Goal: Information Seeking & Learning: Learn about a topic

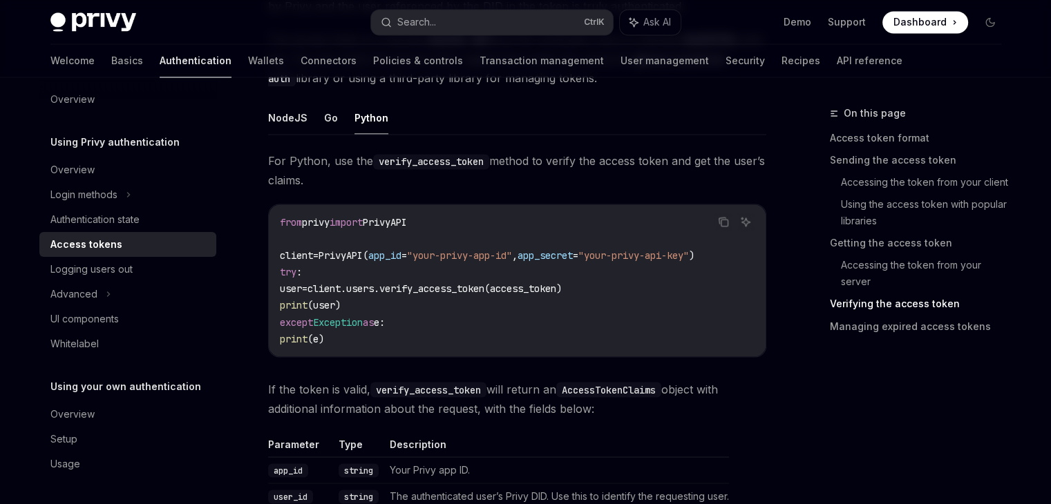
scroll to position [2315, 0]
drag, startPoint x: 169, startPoint y: 37, endPoint x: 149, endPoint y: 17, distance: 27.4
click at [149, 17] on div "Privy Docs home page Search... Ctrl K Ask AI Demo Support Dashboard Dashboard S…" at bounding box center [525, 22] width 950 height 44
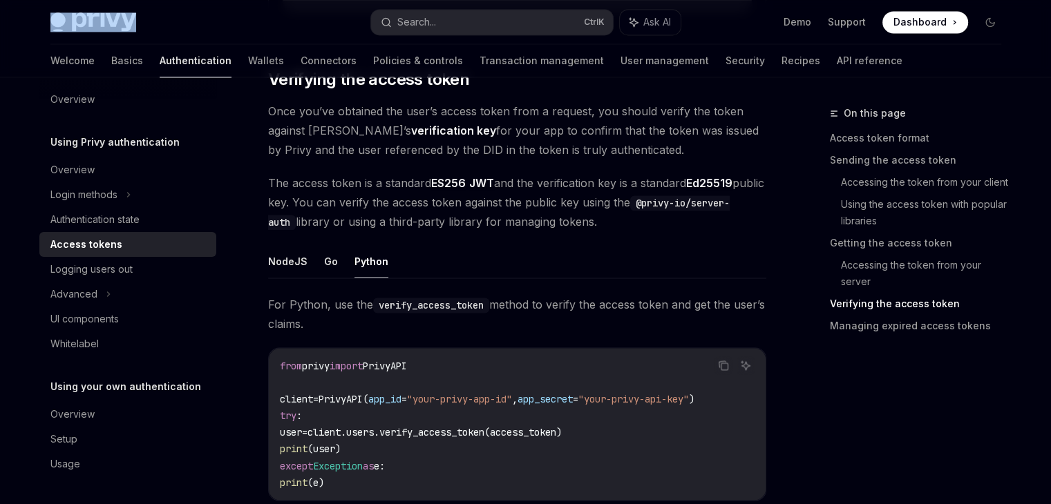
scroll to position [2172, 0]
click at [149, 17] on div "Privy Docs home page" at bounding box center [204, 21] width 309 height 19
click at [566, 214] on span "The access token is a standard ES256 JWT and the verification key is a standard…" at bounding box center [517, 204] width 498 height 58
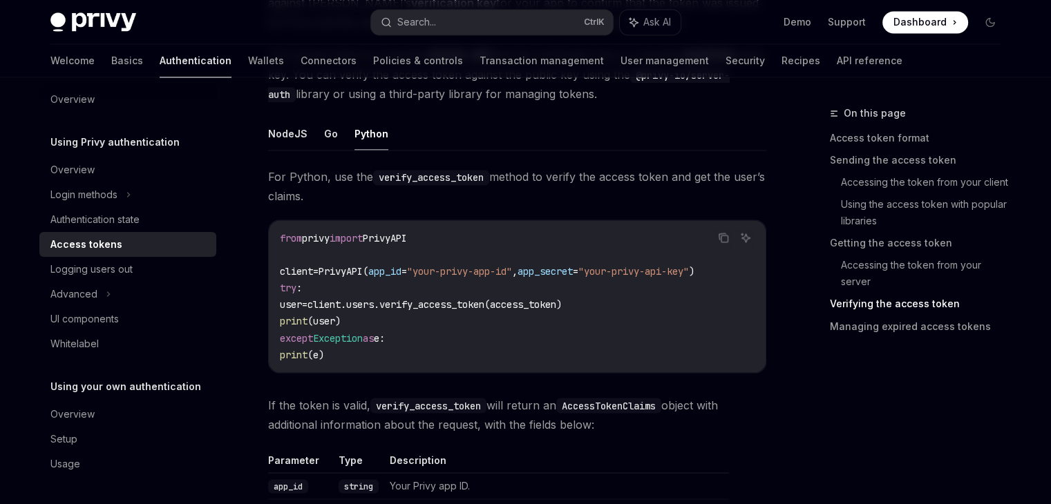
scroll to position [2301, 0]
drag, startPoint x: 566, startPoint y: 214, endPoint x: 334, endPoint y: 127, distance: 248.5
click at [334, 127] on button "Go" at bounding box center [331, 133] width 14 height 32
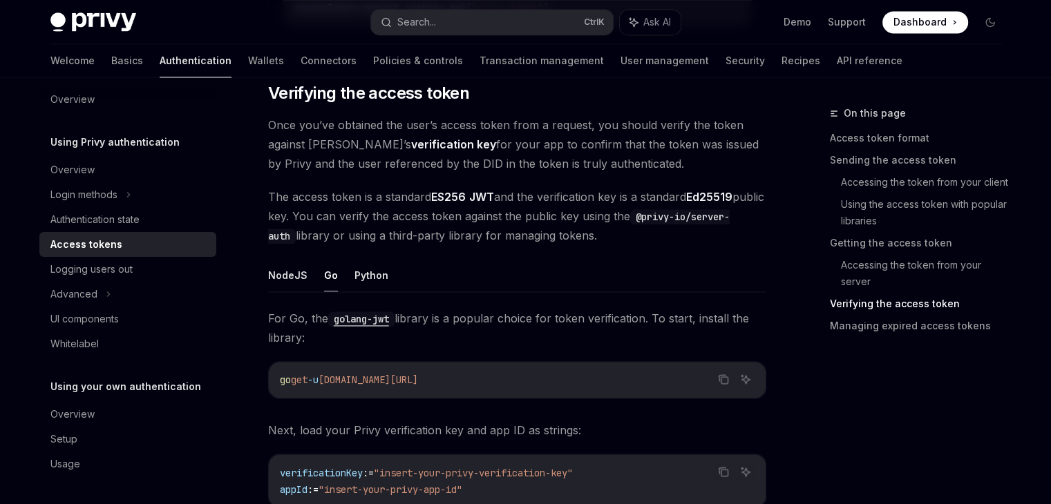
scroll to position [2122, 0]
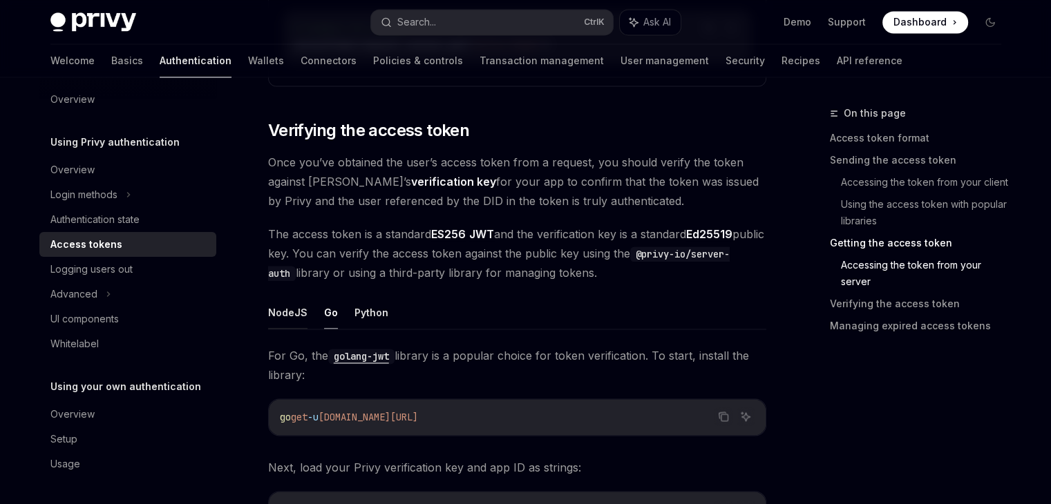
click at [281, 316] on button "NodeJS" at bounding box center [287, 312] width 39 height 32
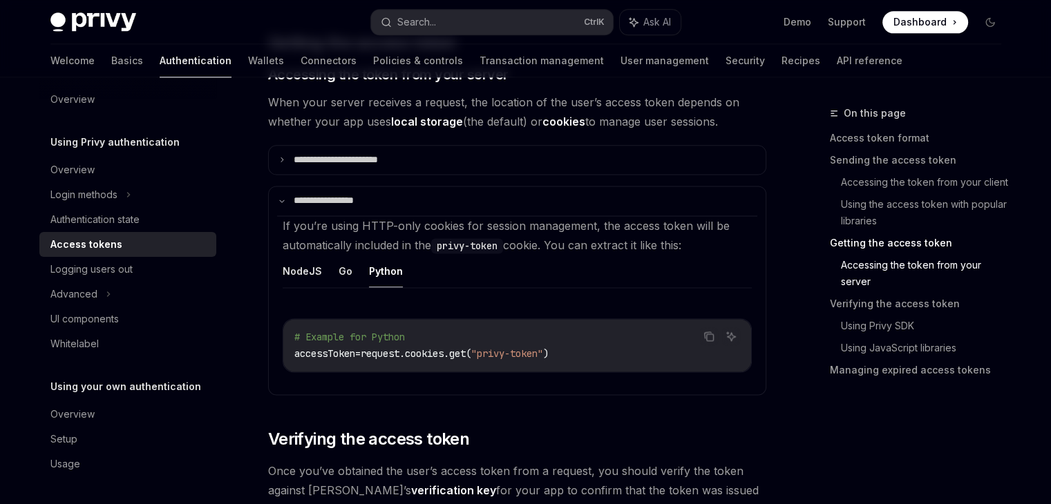
scroll to position [1820, 0]
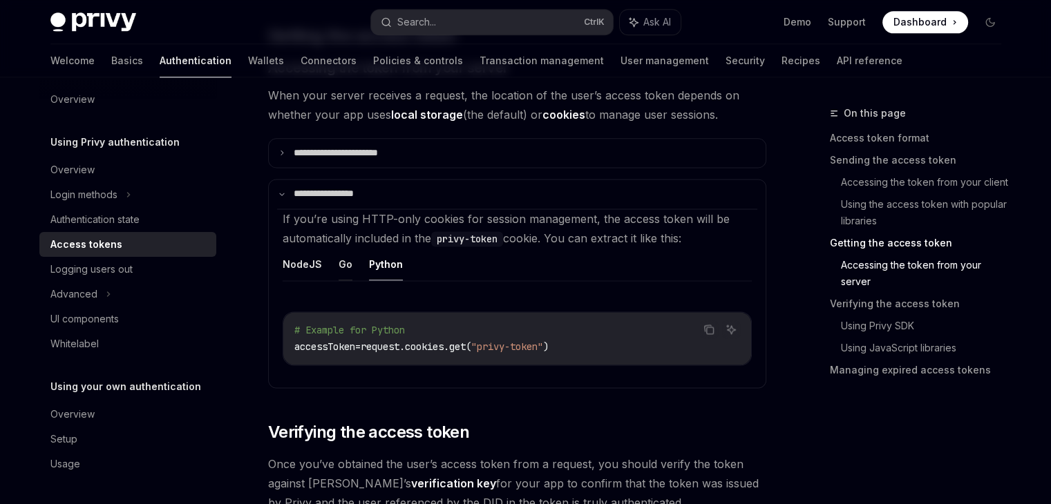
click at [341, 260] on button "Go" at bounding box center [345, 264] width 14 height 32
click at [371, 257] on button "Python" at bounding box center [386, 264] width 34 height 32
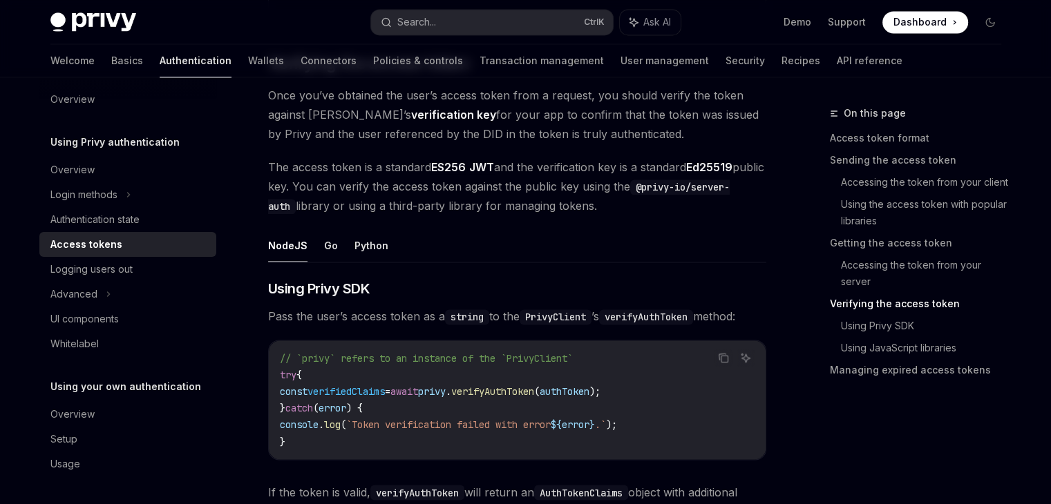
scroll to position [2209, 0]
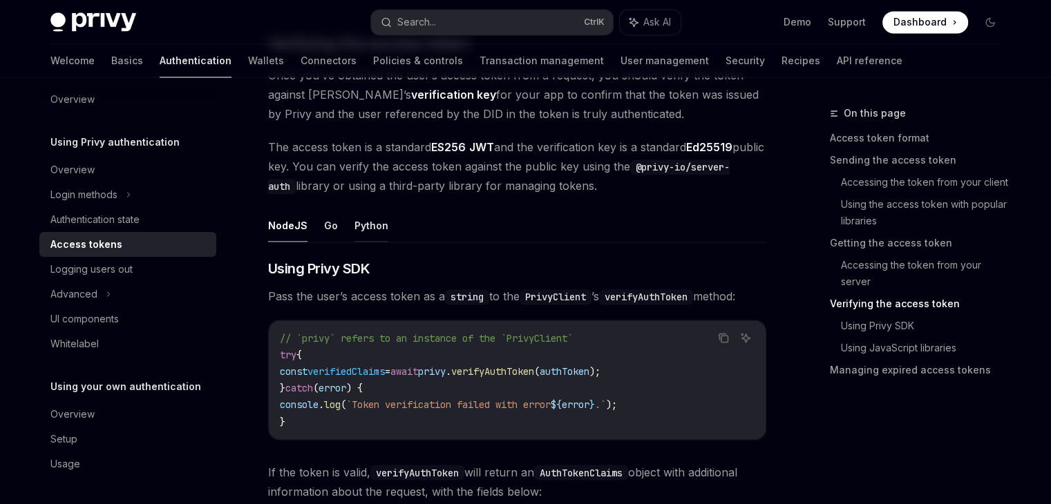
click at [364, 217] on button "Python" at bounding box center [371, 225] width 34 height 32
type textarea "*"
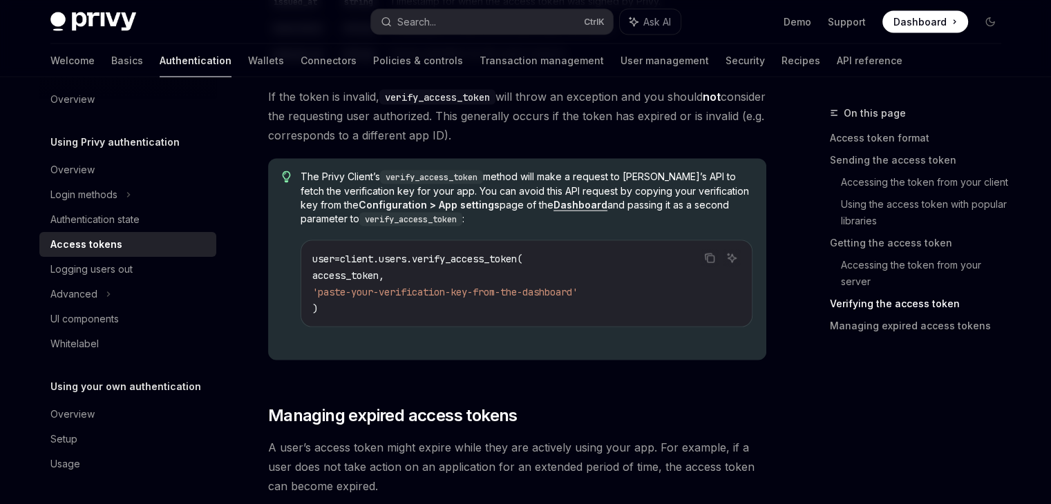
scroll to position [2884, 0]
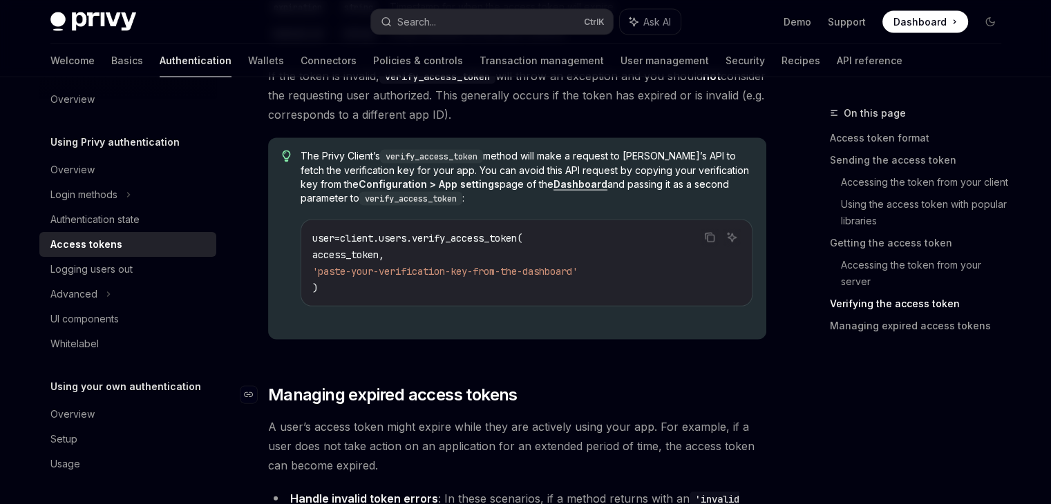
click at [707, 389] on h2 "​ Managing expired access tokens" at bounding box center [517, 395] width 498 height 22
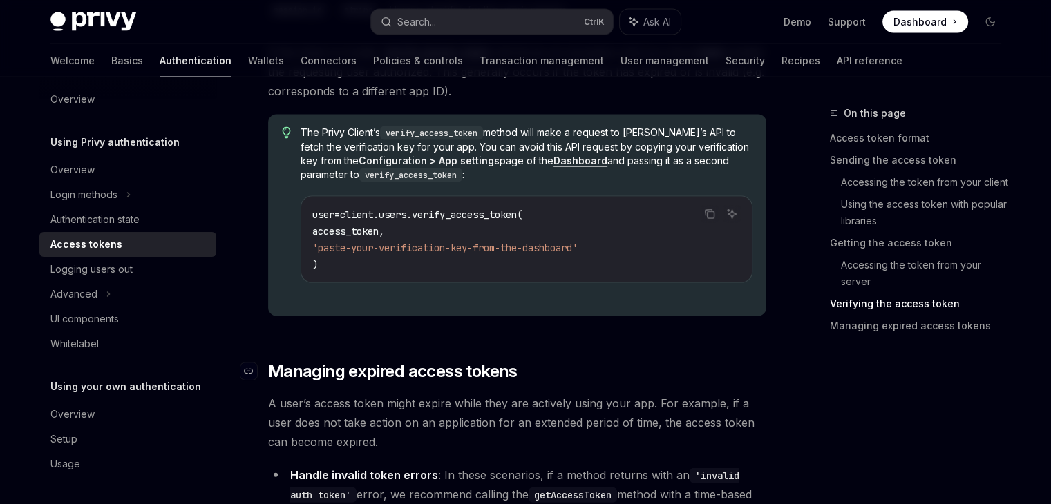
click at [565, 370] on h2 "​ Managing expired access tokens" at bounding box center [517, 372] width 498 height 22
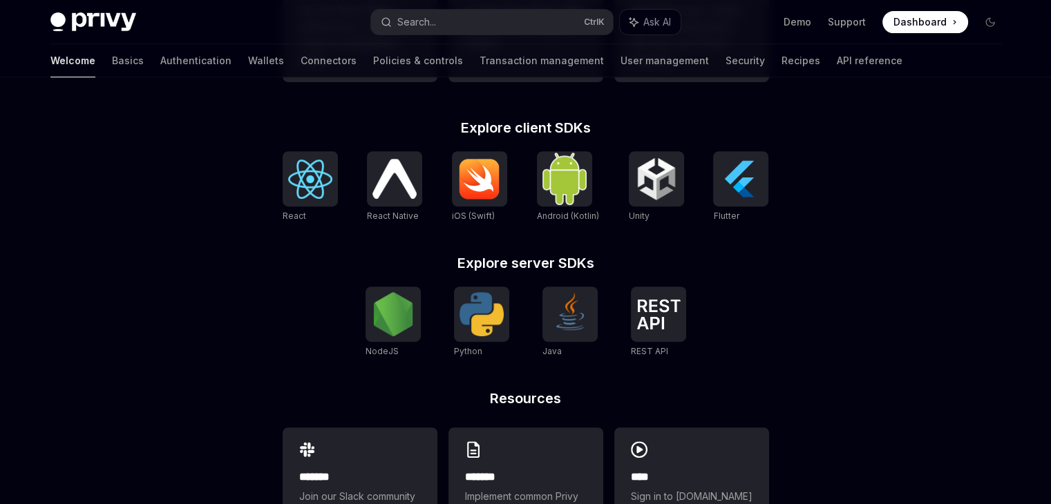
scroll to position [594, 0]
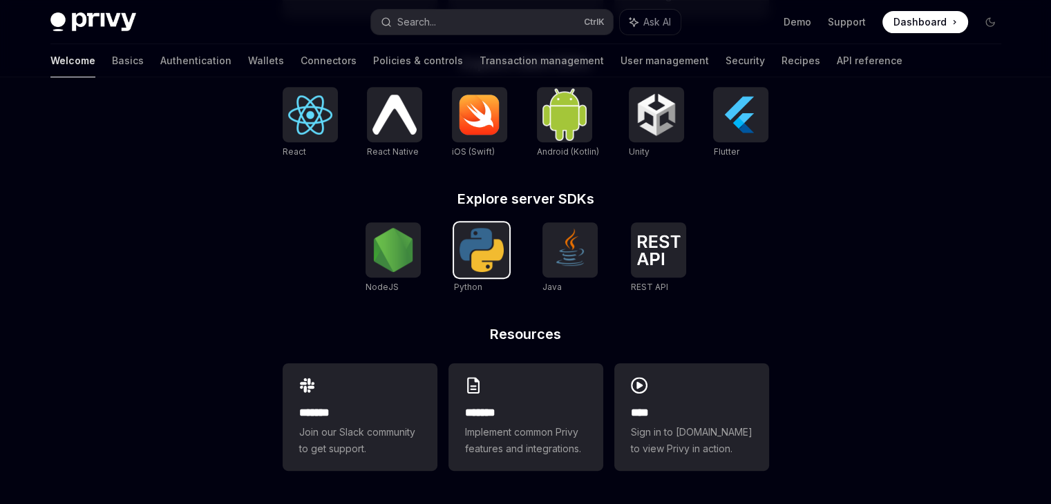
click at [481, 263] on img at bounding box center [481, 250] width 44 height 44
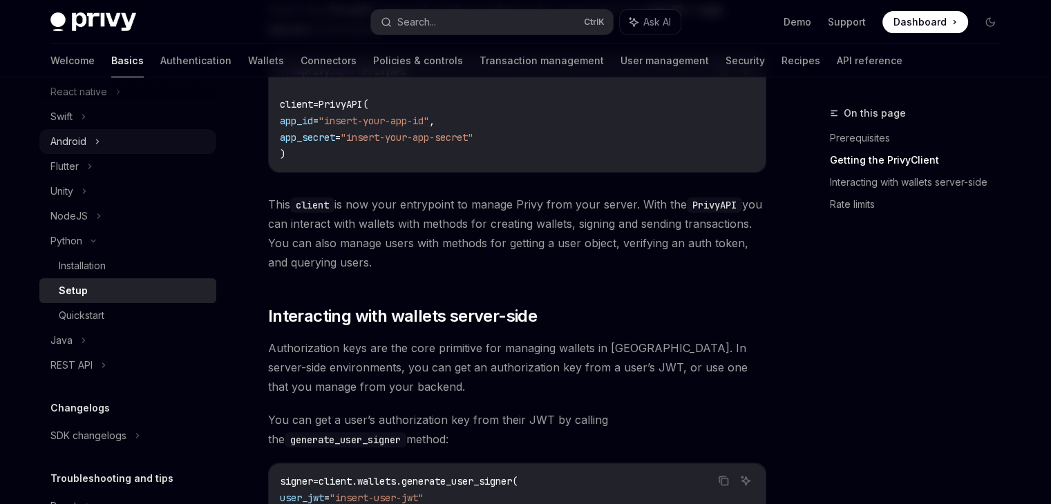
scroll to position [312, 0]
click at [160, 61] on link "Authentication" at bounding box center [195, 60] width 71 height 33
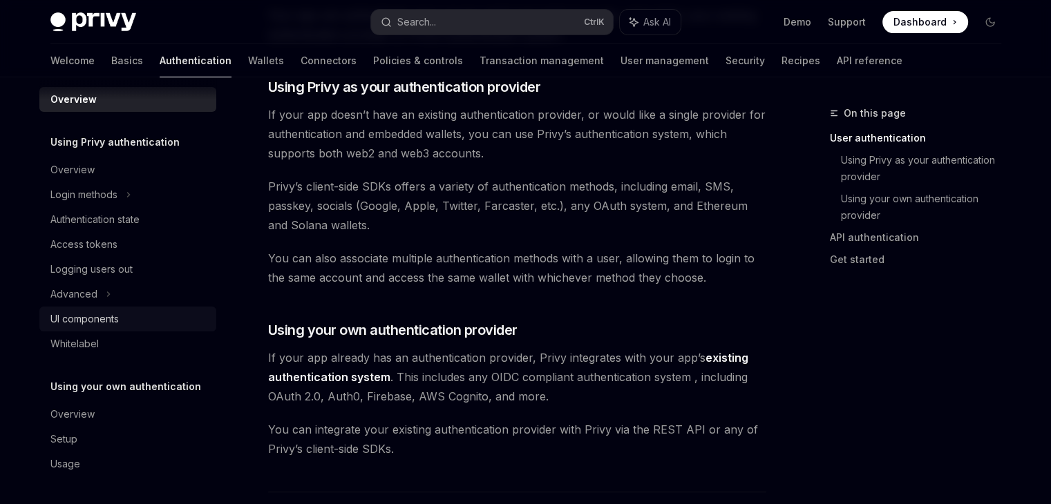
scroll to position [483, 0]
click at [248, 66] on link "Wallets" at bounding box center [266, 60] width 36 height 33
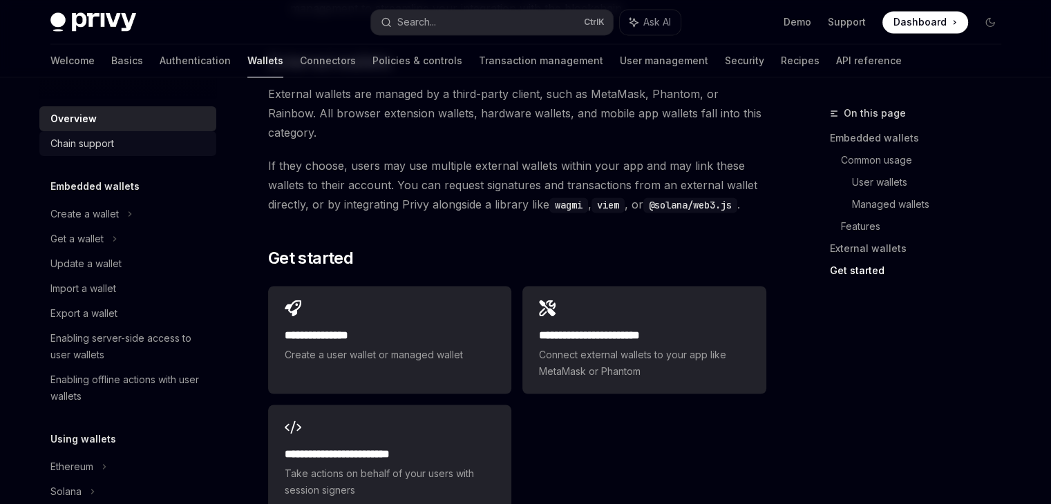
scroll to position [2102, 0]
click at [111, 64] on link "Basics" at bounding box center [127, 60] width 32 height 33
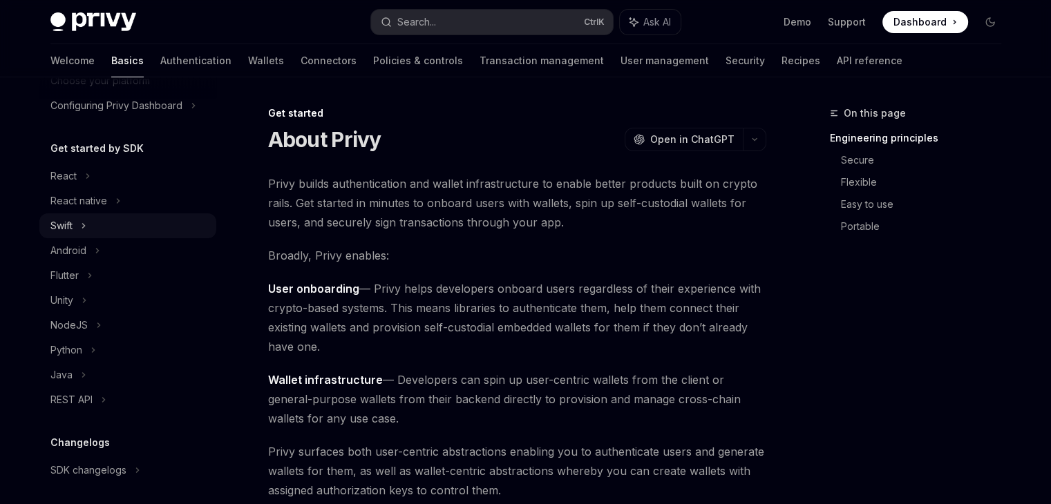
scroll to position [171, 0]
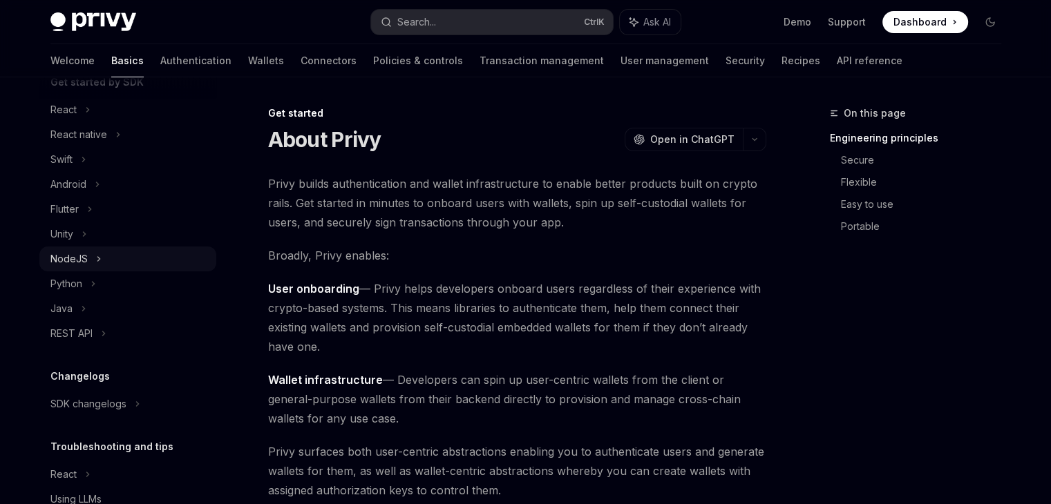
click at [74, 257] on div "NodeJS" at bounding box center [68, 259] width 37 height 17
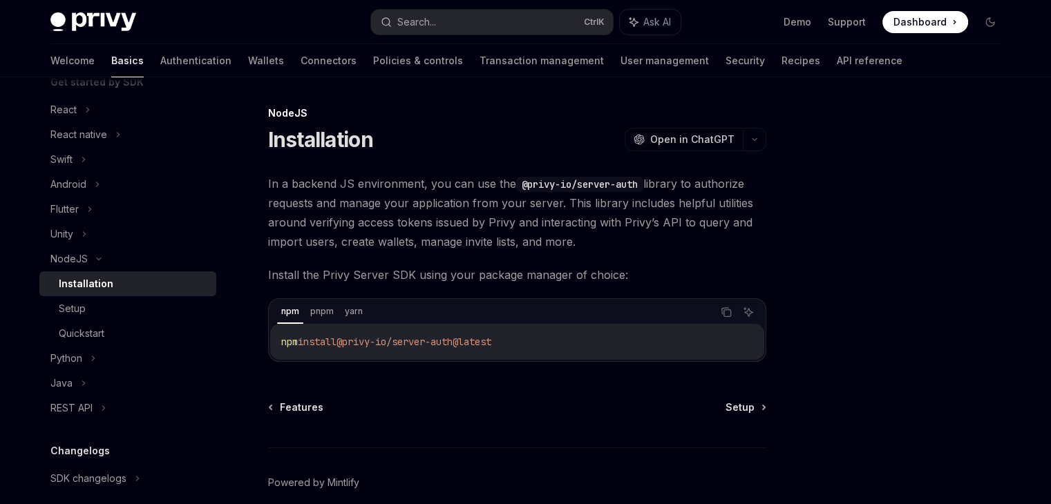
scroll to position [63, 0]
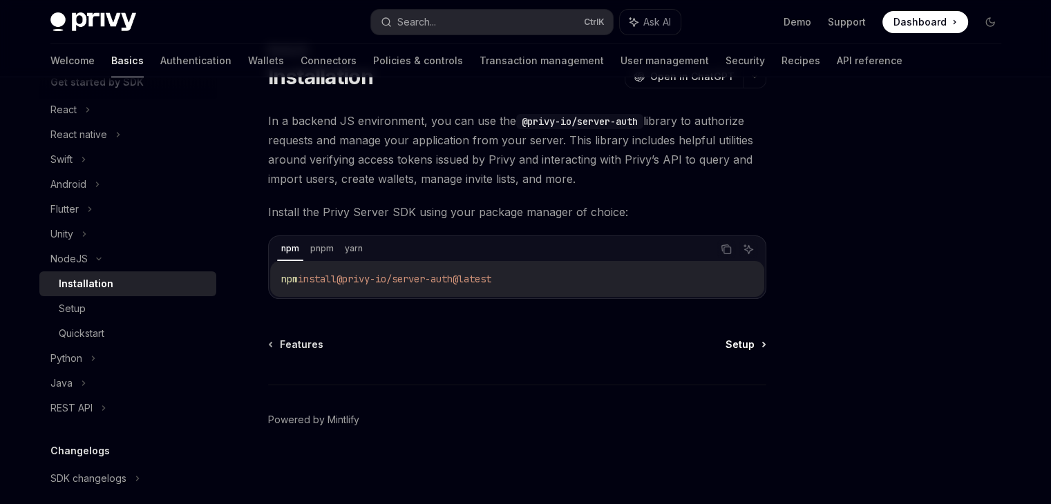
click at [738, 349] on span "Setup" at bounding box center [739, 345] width 29 height 14
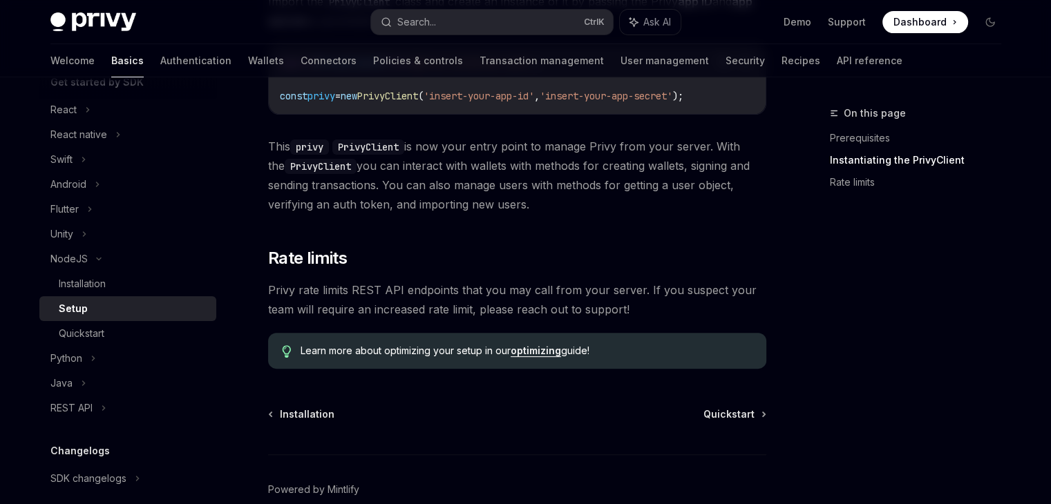
scroll to position [428, 0]
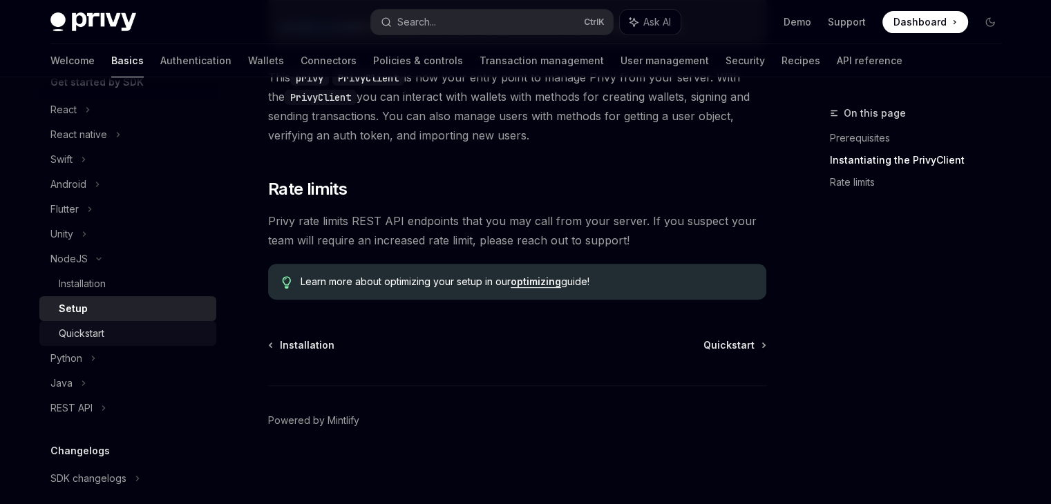
click at [81, 331] on div "Quickstart" at bounding box center [82, 333] width 46 height 17
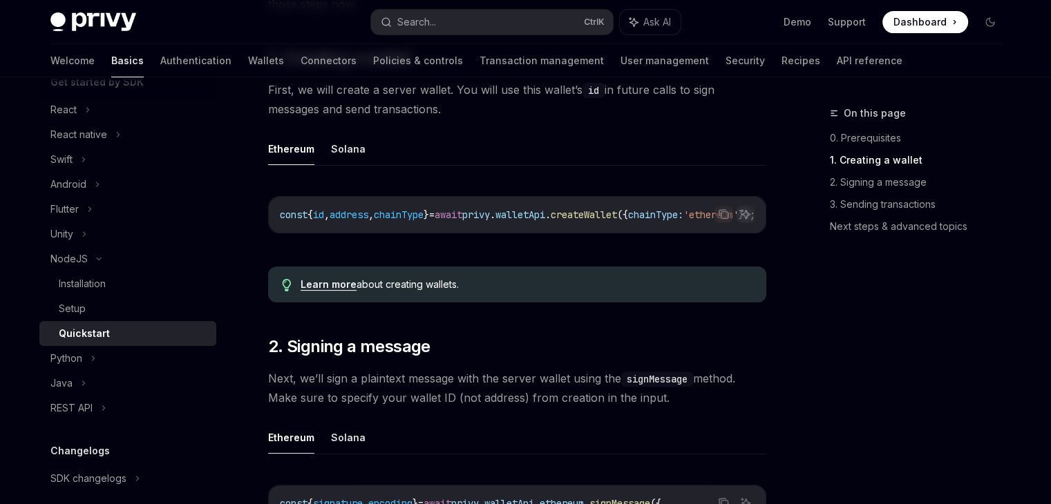
scroll to position [297, 0]
click at [352, 147] on button "Solana" at bounding box center [348, 147] width 35 height 32
click at [301, 153] on button "Ethereum" at bounding box center [291, 147] width 46 height 32
click at [91, 356] on icon at bounding box center [93, 358] width 6 height 17
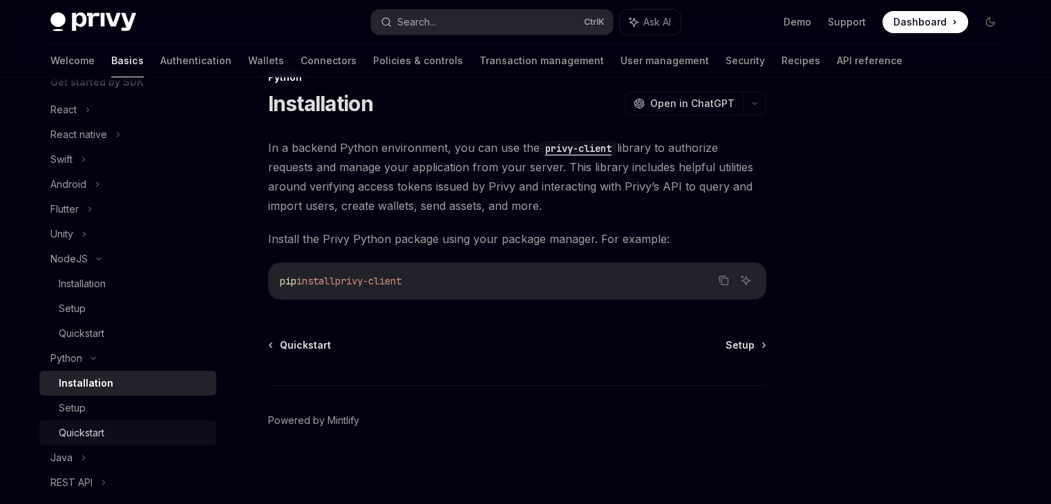
click at [86, 423] on link "Quickstart" at bounding box center [127, 433] width 177 height 25
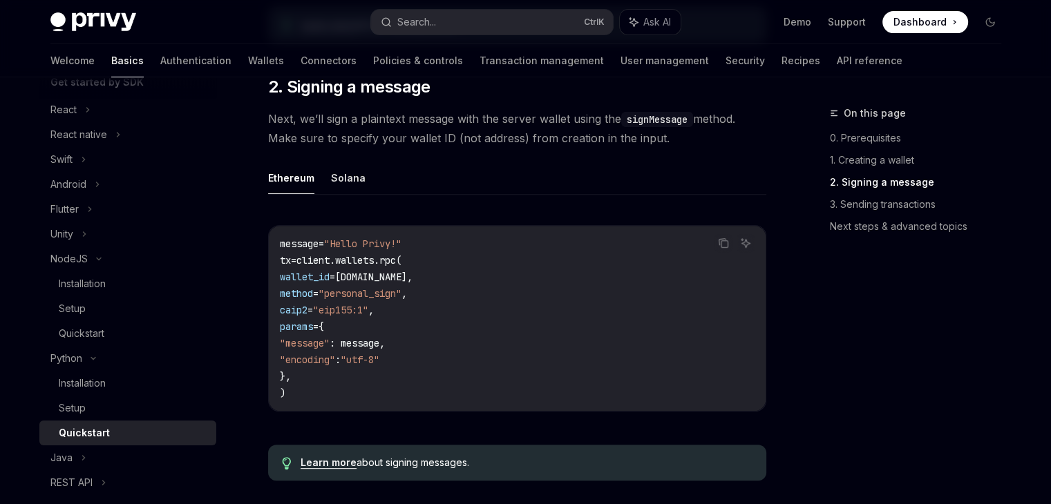
scroll to position [461, 0]
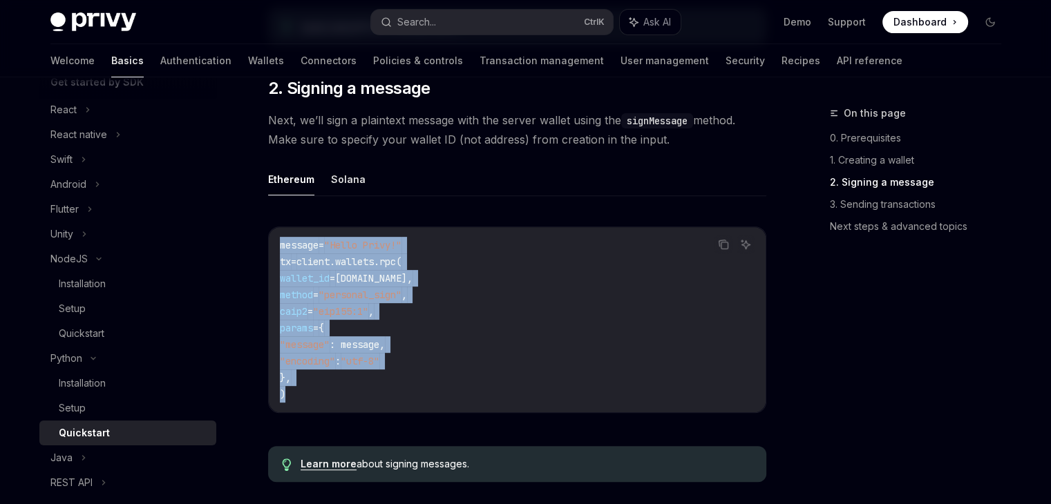
drag, startPoint x: 287, startPoint y: 393, endPoint x: 279, endPoint y: 250, distance: 143.2
click at [280, 250] on code "message = "Hello Privy!" tx = client.wallets.rpc( wallet_id = wallet.id, method…" at bounding box center [517, 320] width 475 height 166
click at [425, 209] on div "Ethereum Solana Copy Ask AI message = "Hello Privy!" tx = client.wallets.rpc( w…" at bounding box center [517, 299] width 498 height 272
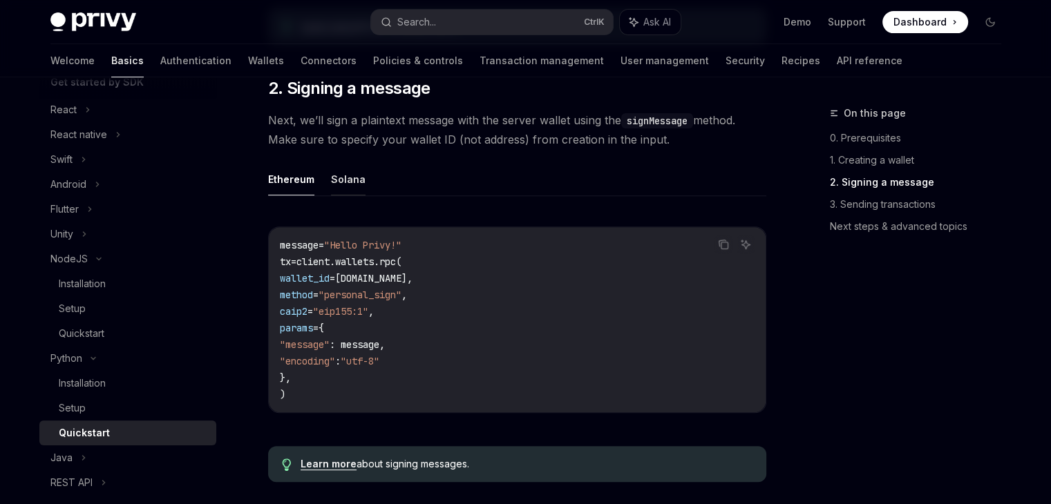
click at [331, 179] on button "Solana" at bounding box center [348, 179] width 35 height 32
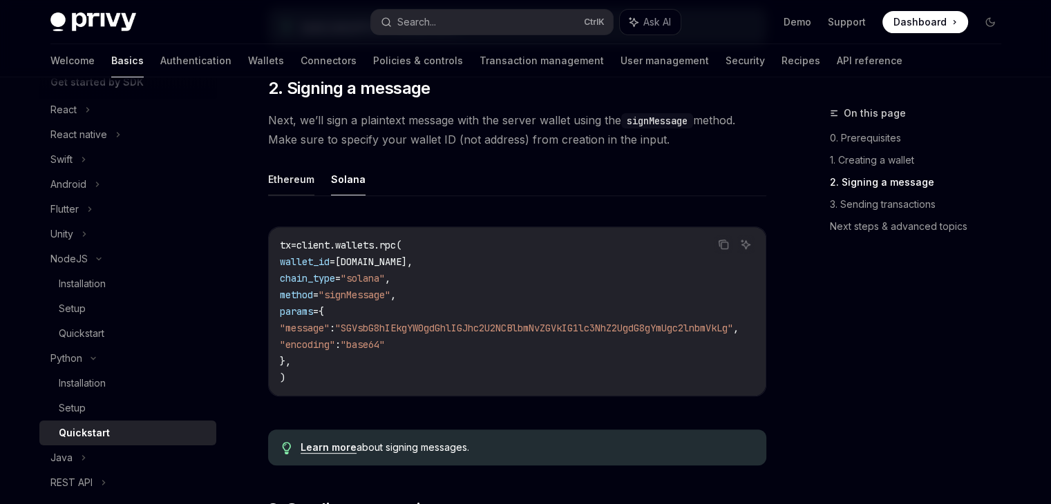
click at [288, 179] on button "Ethereum" at bounding box center [291, 179] width 46 height 32
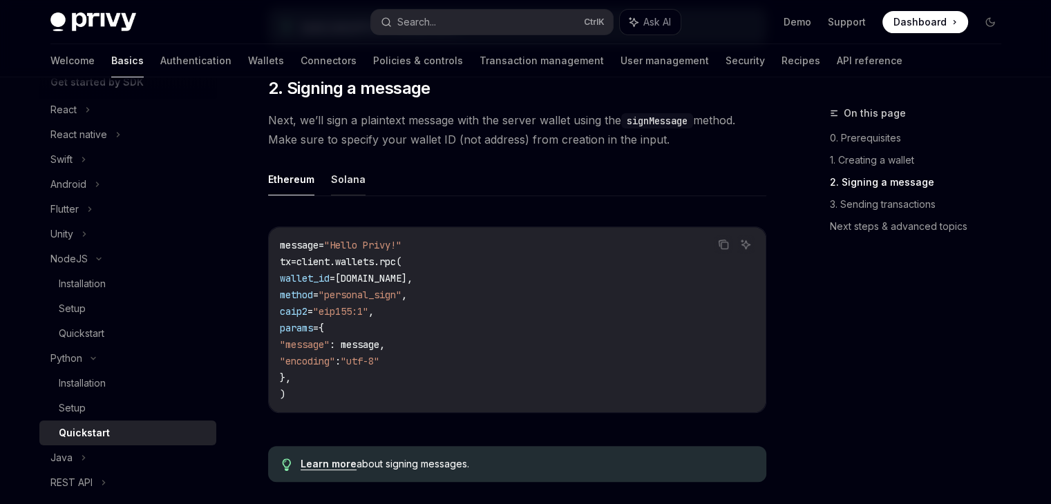
click at [337, 178] on button "Solana" at bounding box center [348, 179] width 35 height 32
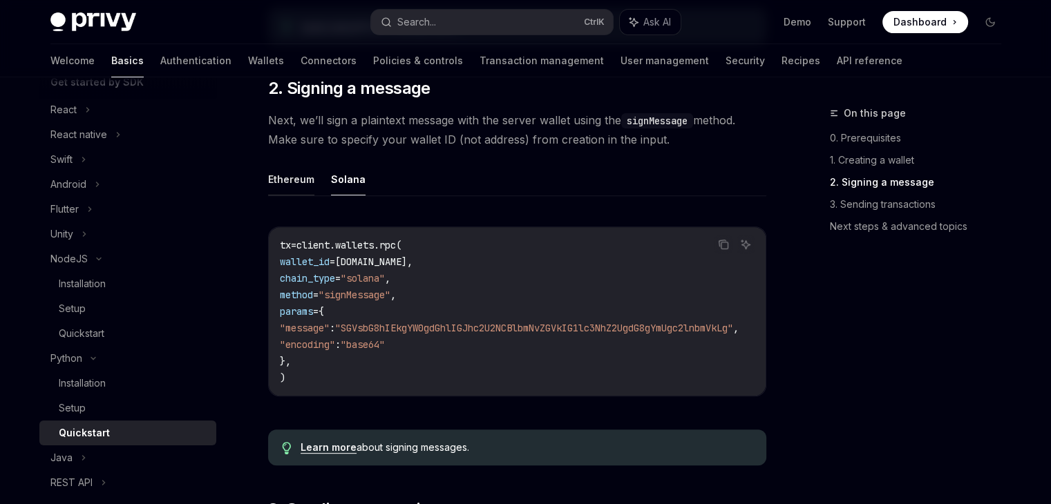
click at [296, 178] on button "Ethereum" at bounding box center [291, 179] width 46 height 32
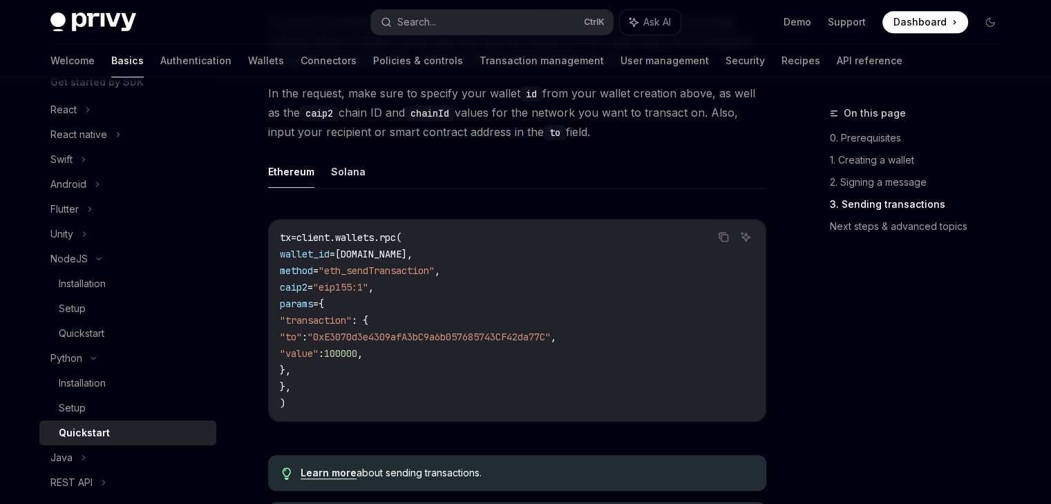
scroll to position [1078, 0]
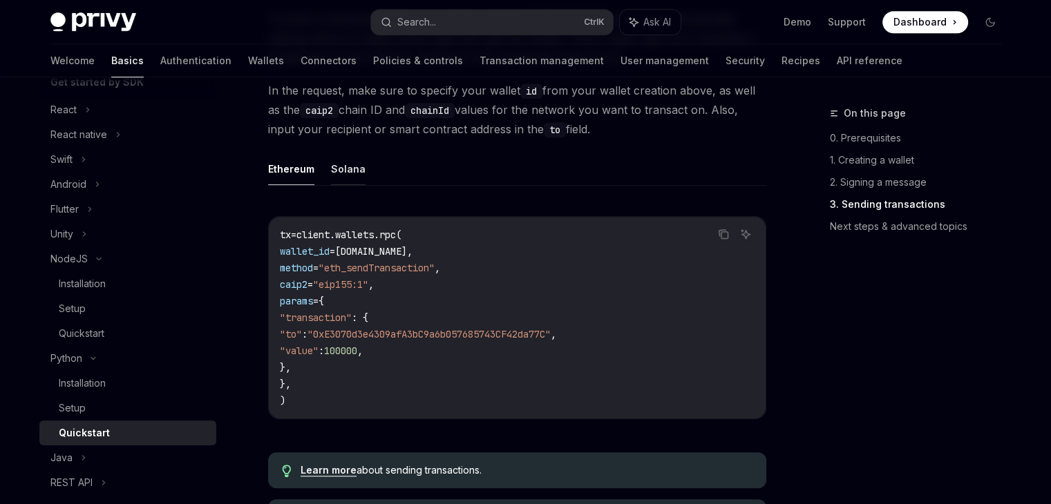
click at [344, 162] on button "Solana" at bounding box center [348, 169] width 35 height 32
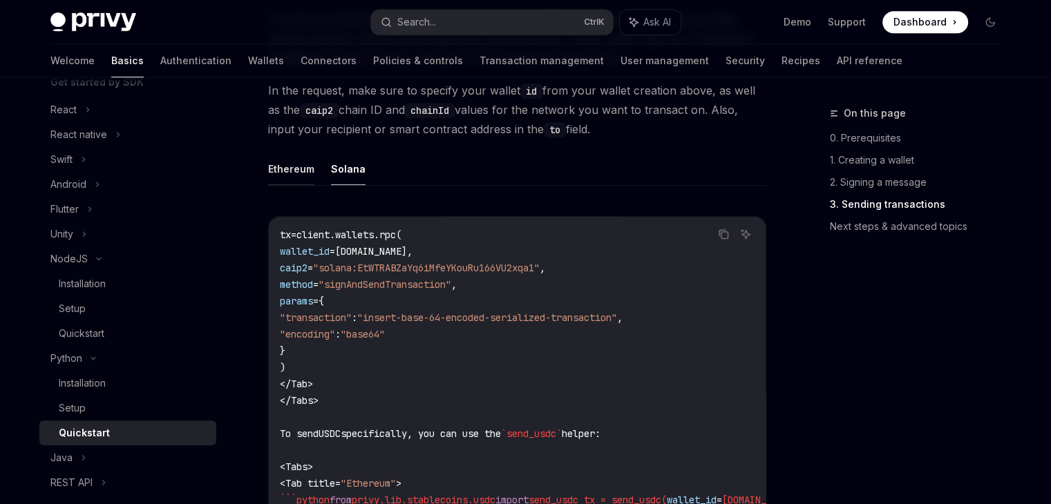
click at [284, 169] on button "Ethereum" at bounding box center [291, 169] width 46 height 32
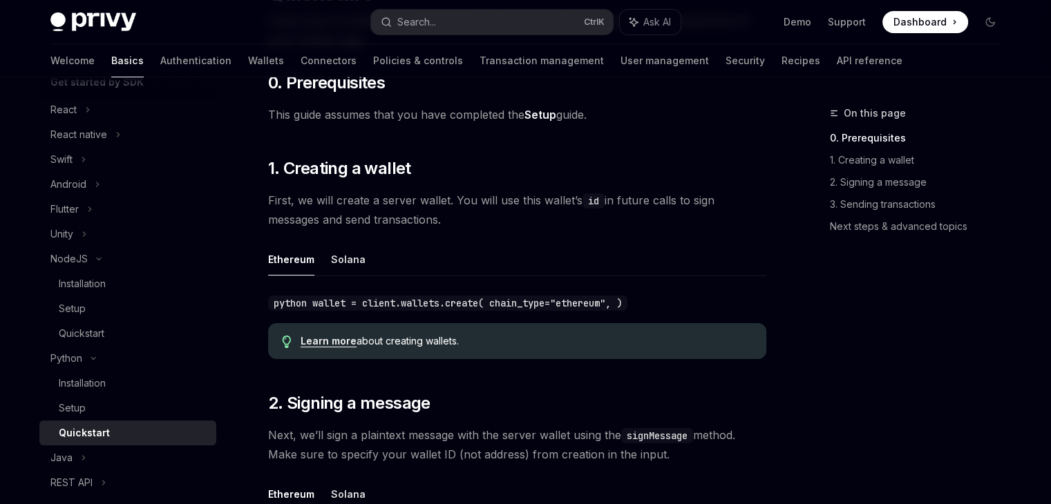
scroll to position [149, 0]
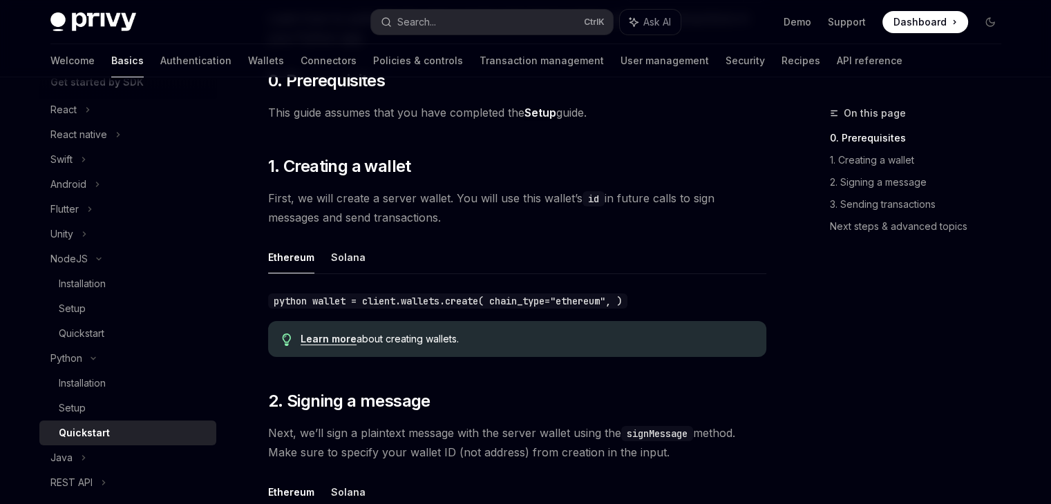
click at [358, 332] on div "Learn more about creating wallets." at bounding box center [525, 339] width 451 height 14
click at [620, 55] on link "User management" at bounding box center [664, 60] width 88 height 33
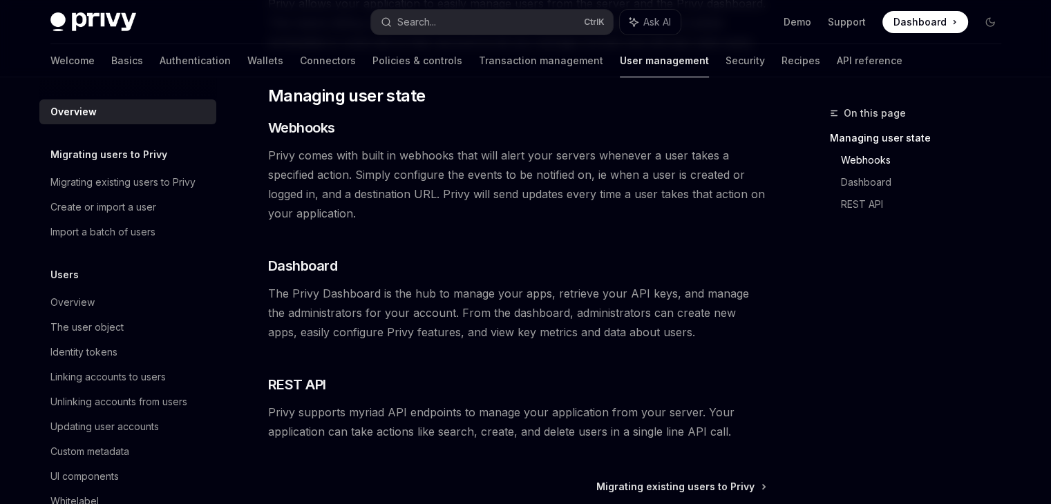
scroll to position [354, 0]
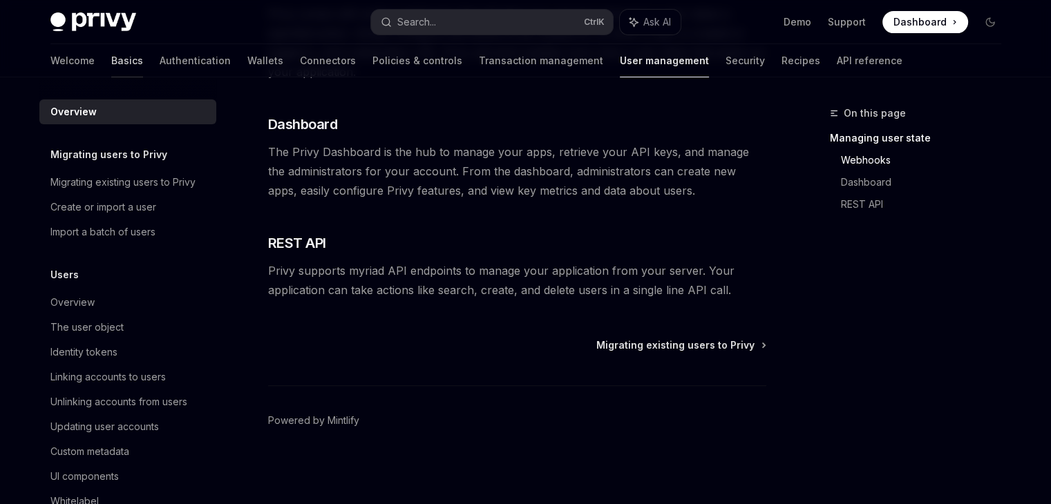
click at [111, 56] on link "Basics" at bounding box center [127, 60] width 32 height 33
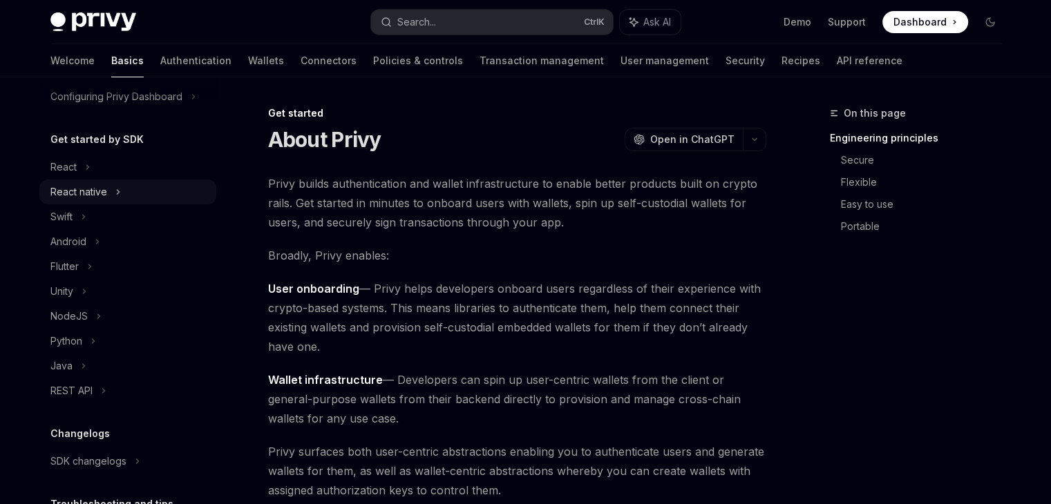
scroll to position [115, 0]
click at [58, 340] on div "Python" at bounding box center [66, 339] width 32 height 17
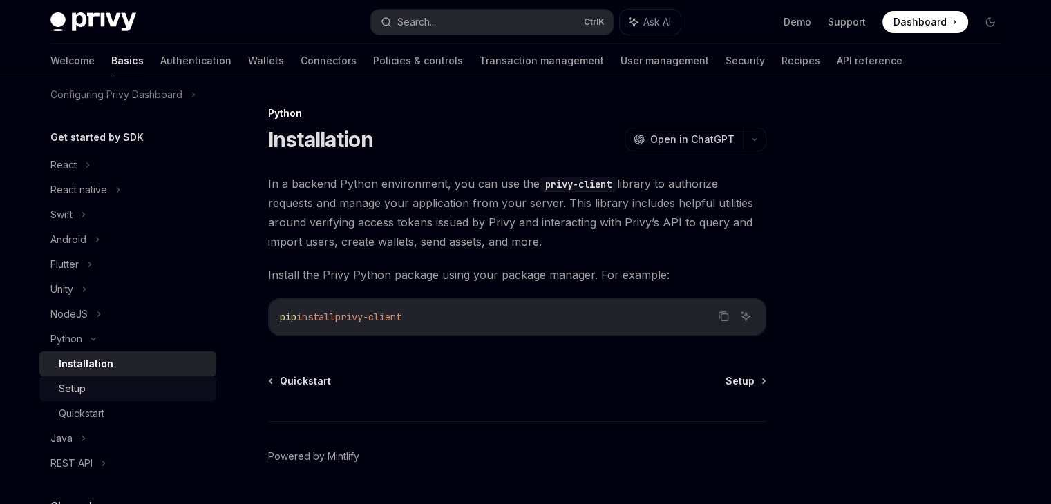
click at [72, 386] on div "Setup" at bounding box center [72, 389] width 27 height 17
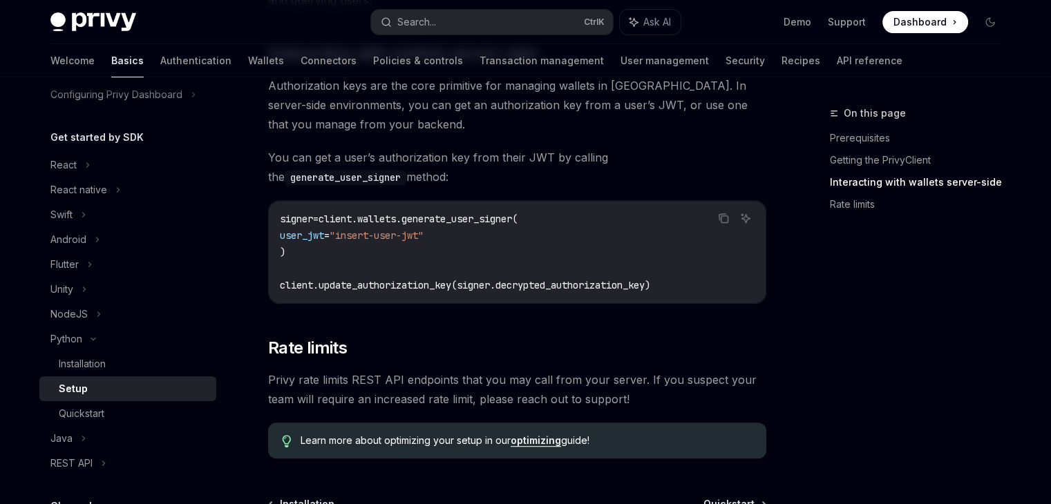
scroll to position [576, 0]
click at [160, 56] on link "Authentication" at bounding box center [195, 60] width 71 height 33
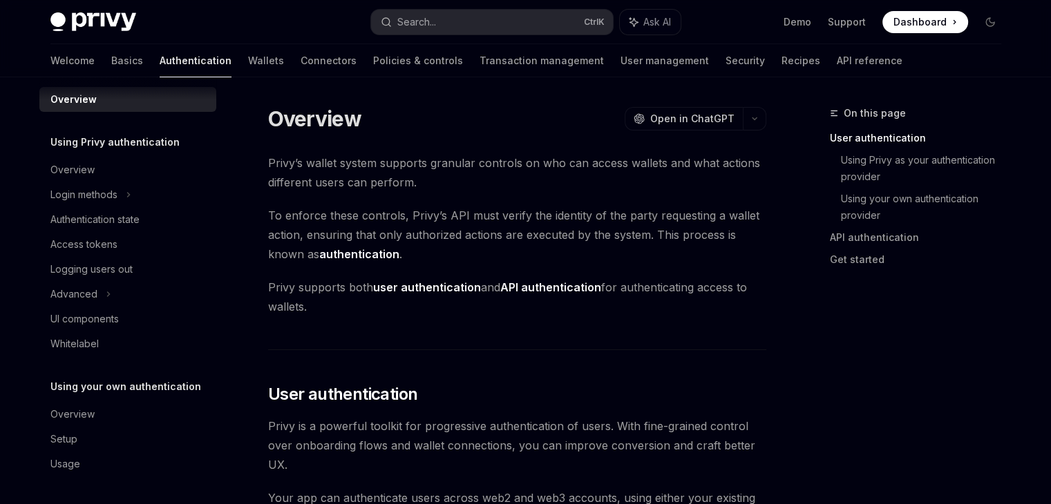
scroll to position [12, 0]
click at [70, 468] on div "Usage" at bounding box center [65, 464] width 30 height 17
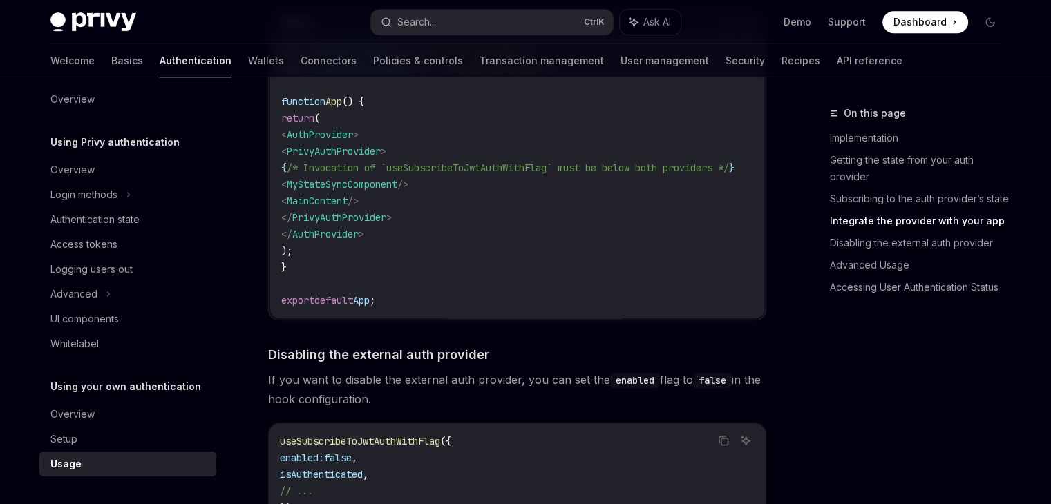
scroll to position [1166, 0]
click at [93, 245] on div "Access tokens" at bounding box center [83, 244] width 67 height 17
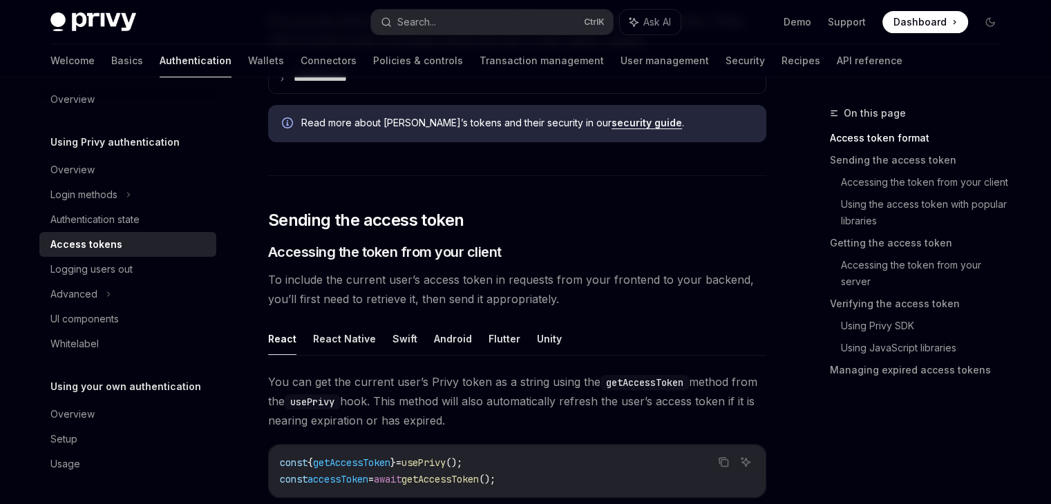
scroll to position [452, 0]
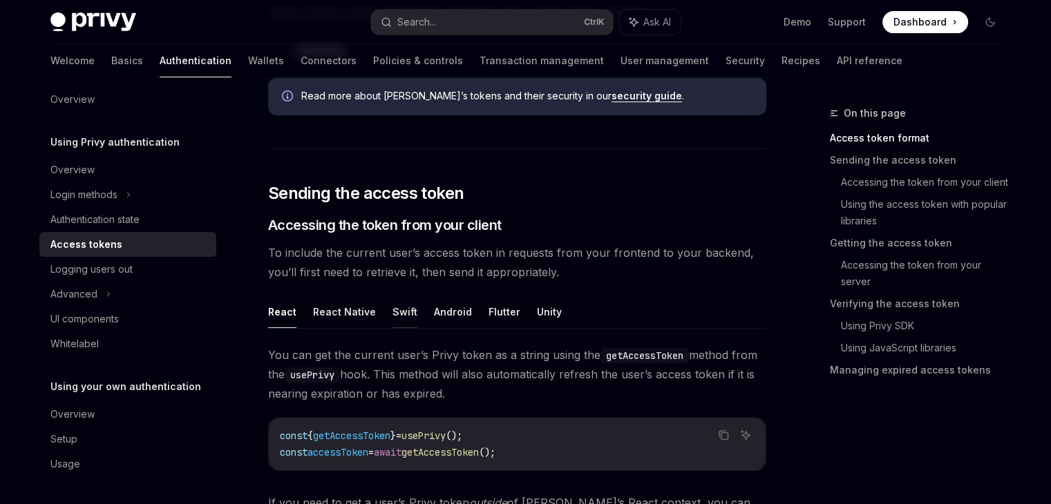
click at [396, 311] on button "Swift" at bounding box center [404, 312] width 25 height 32
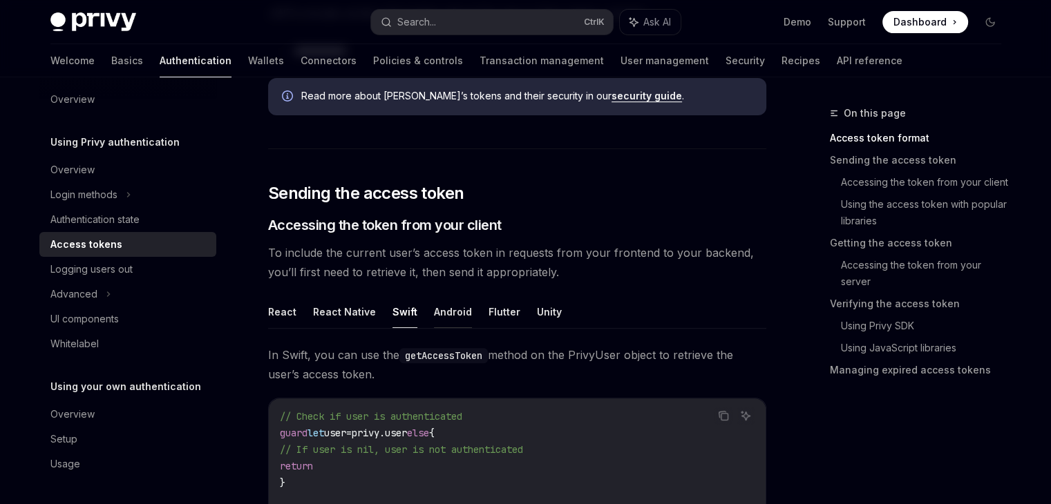
click at [443, 307] on button "Android" at bounding box center [453, 312] width 38 height 32
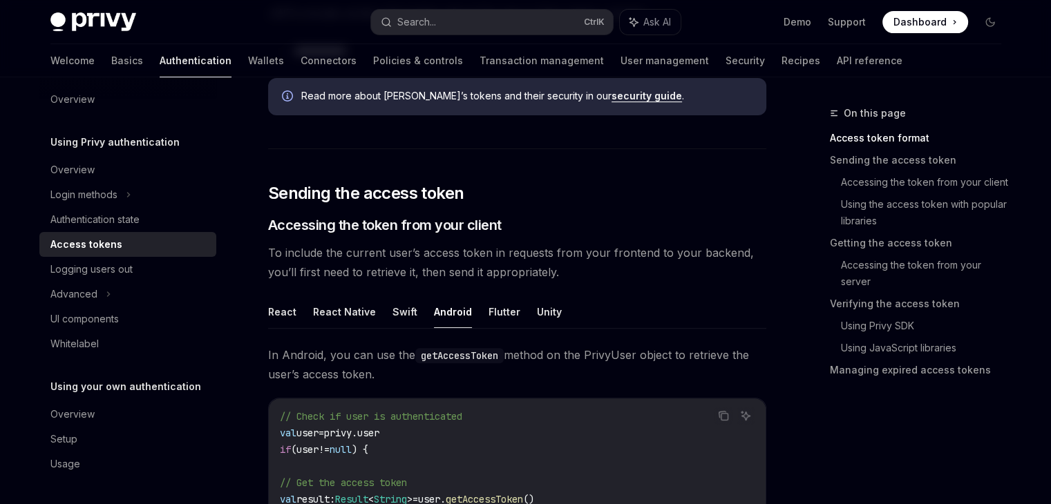
scroll to position [504, 0]
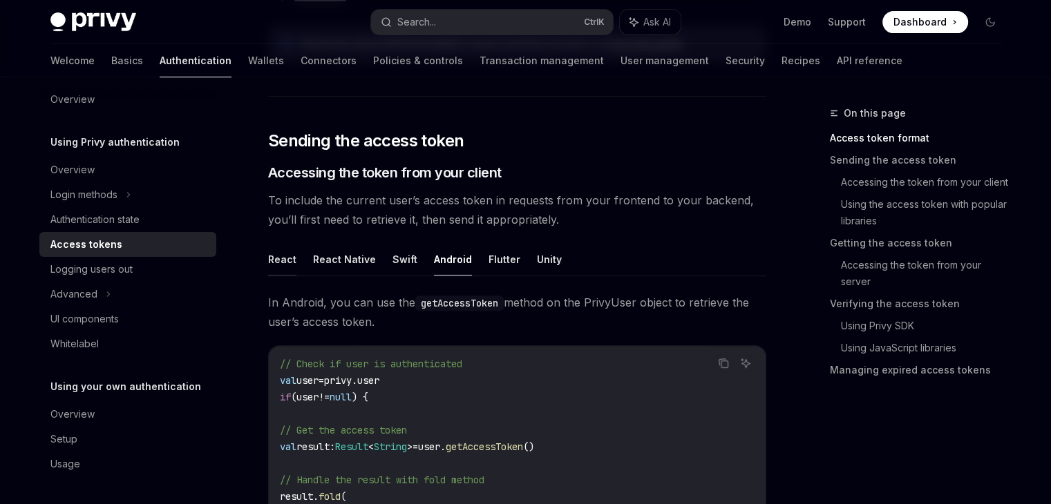
click at [289, 255] on button "React" at bounding box center [282, 259] width 28 height 32
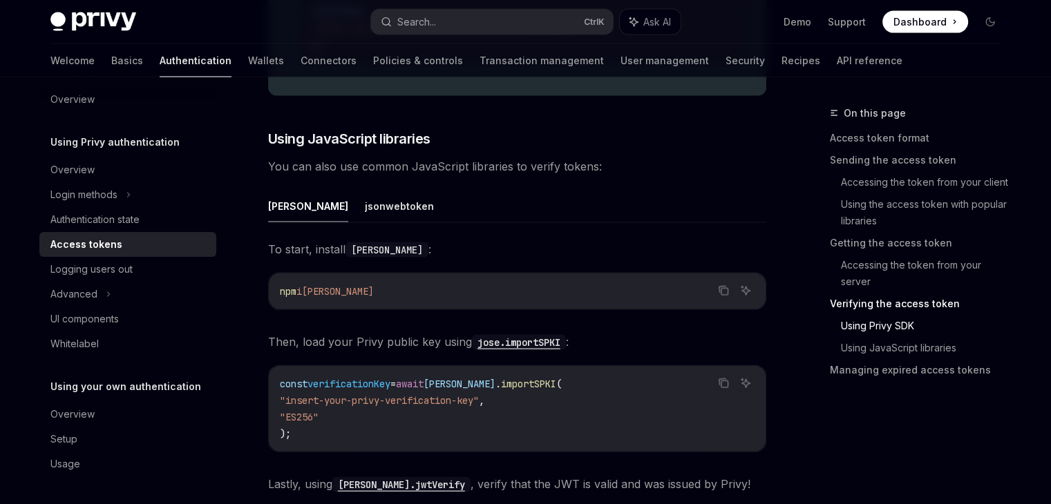
scroll to position [2926, 0]
click at [365, 200] on button "jsonwebtoken" at bounding box center [399, 205] width 69 height 32
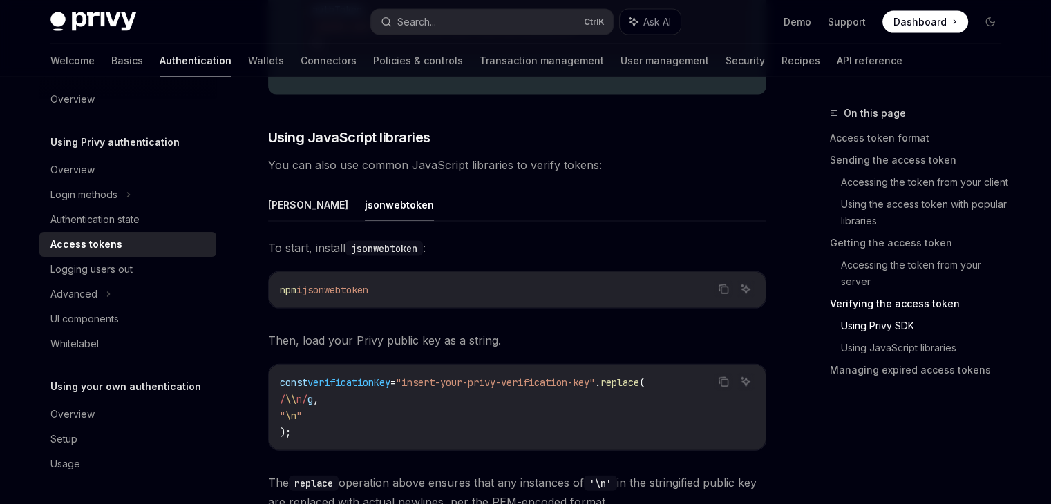
click at [268, 198] on button "[PERSON_NAME]" at bounding box center [308, 205] width 80 height 32
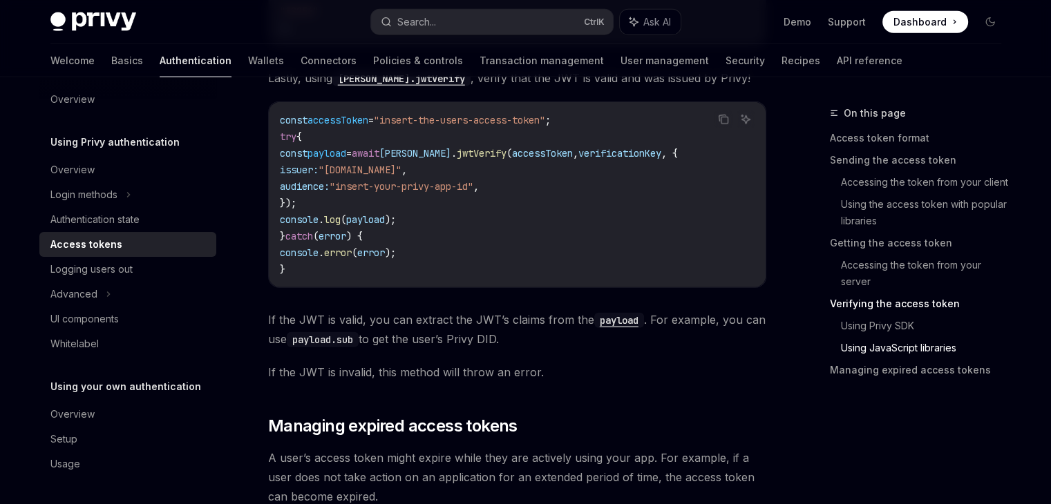
scroll to position [3694, 0]
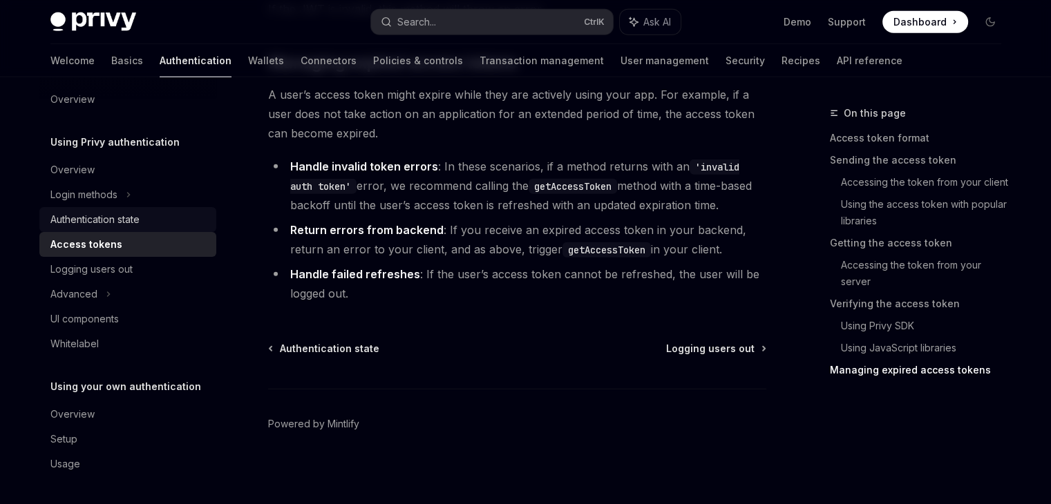
click at [119, 213] on div "Authentication state" at bounding box center [94, 219] width 89 height 17
type textarea "*"
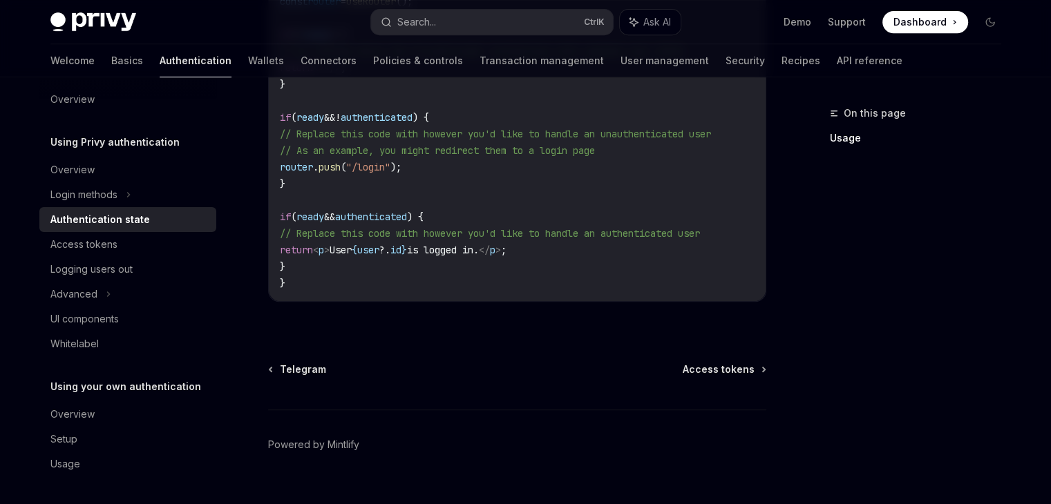
scroll to position [640, 0]
